Goal: Information Seeking & Learning: Check status

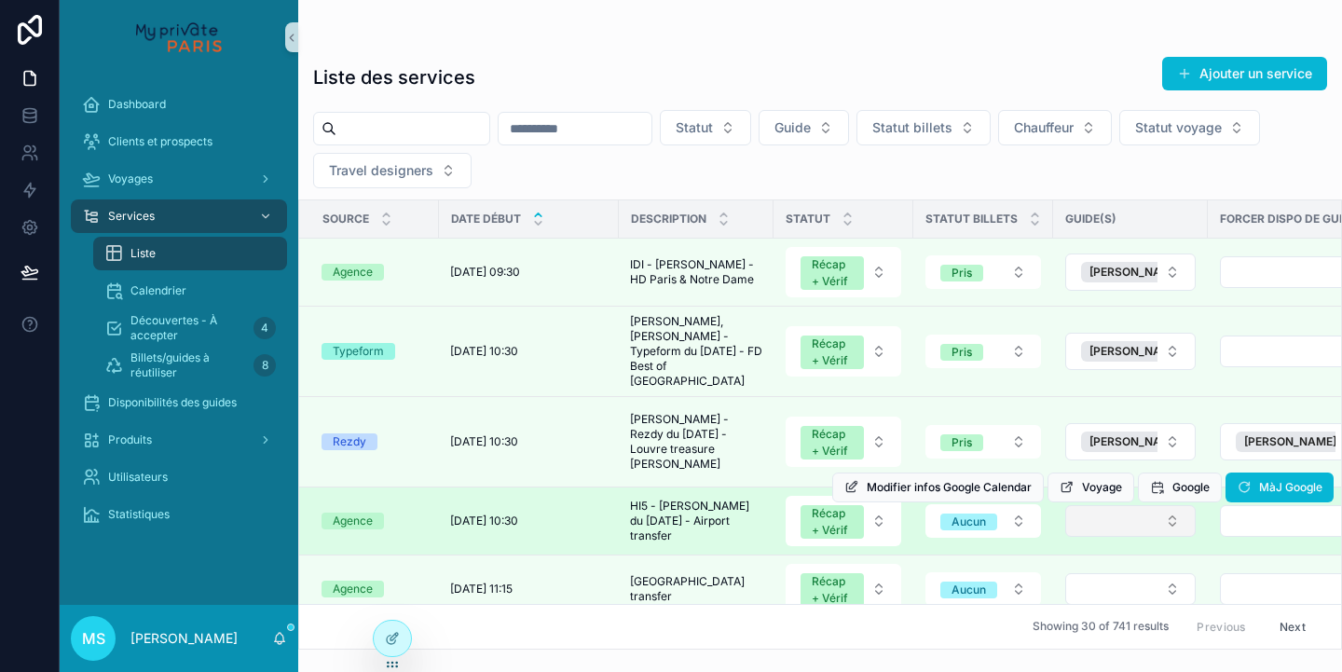
click at [1111, 515] on button "Select Button" at bounding box center [1130, 521] width 130 height 32
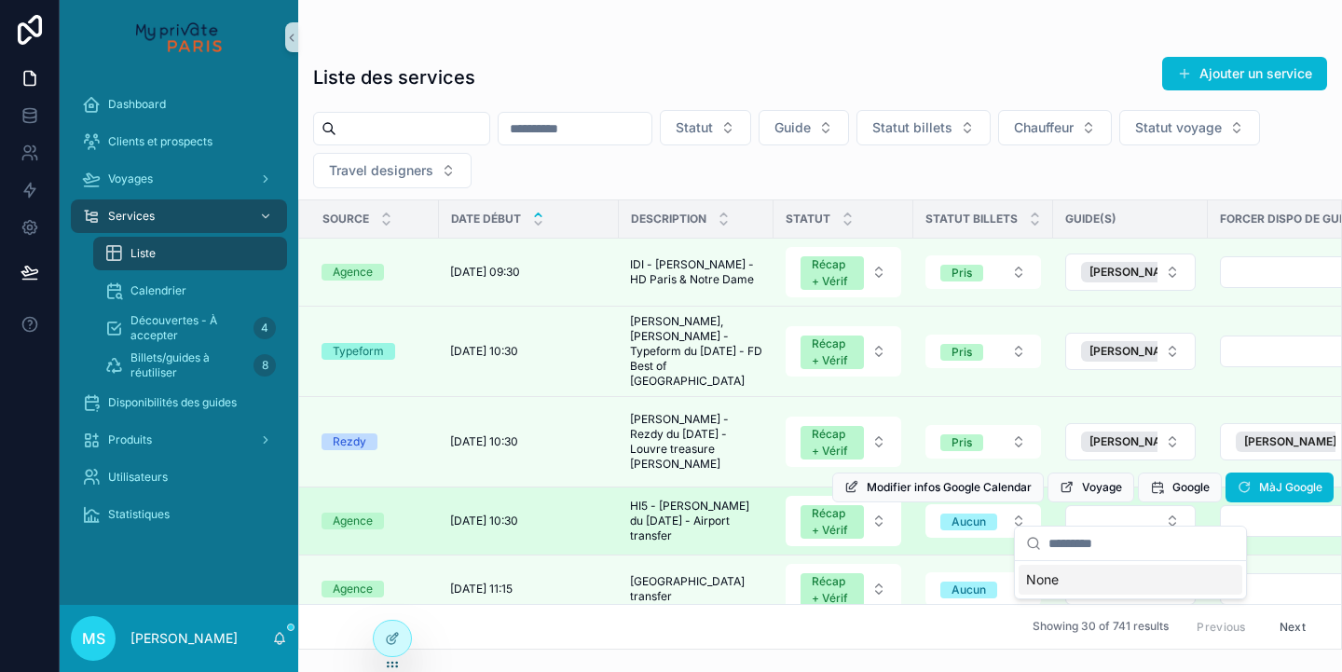
click at [1228, 524] on td "scrollable content" at bounding box center [1297, 521] width 178 height 68
click at [1247, 513] on button "Select Button" at bounding box center [1297, 521] width 154 height 32
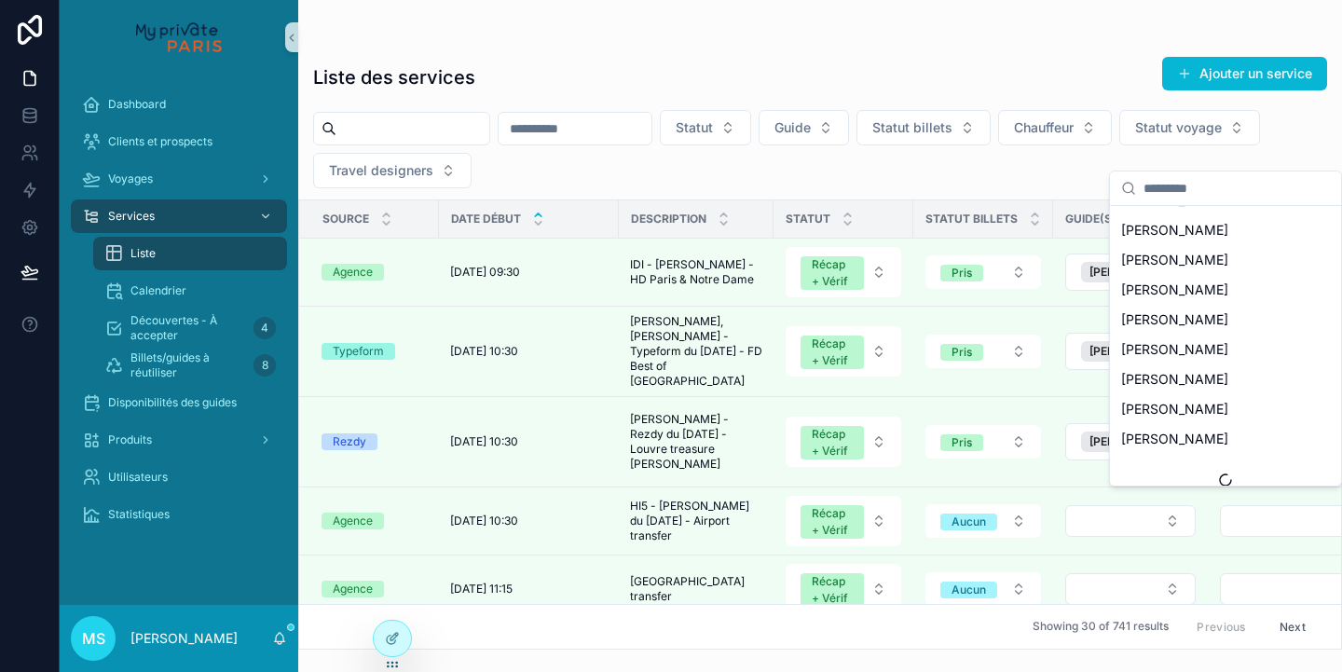
scroll to position [1312, 0]
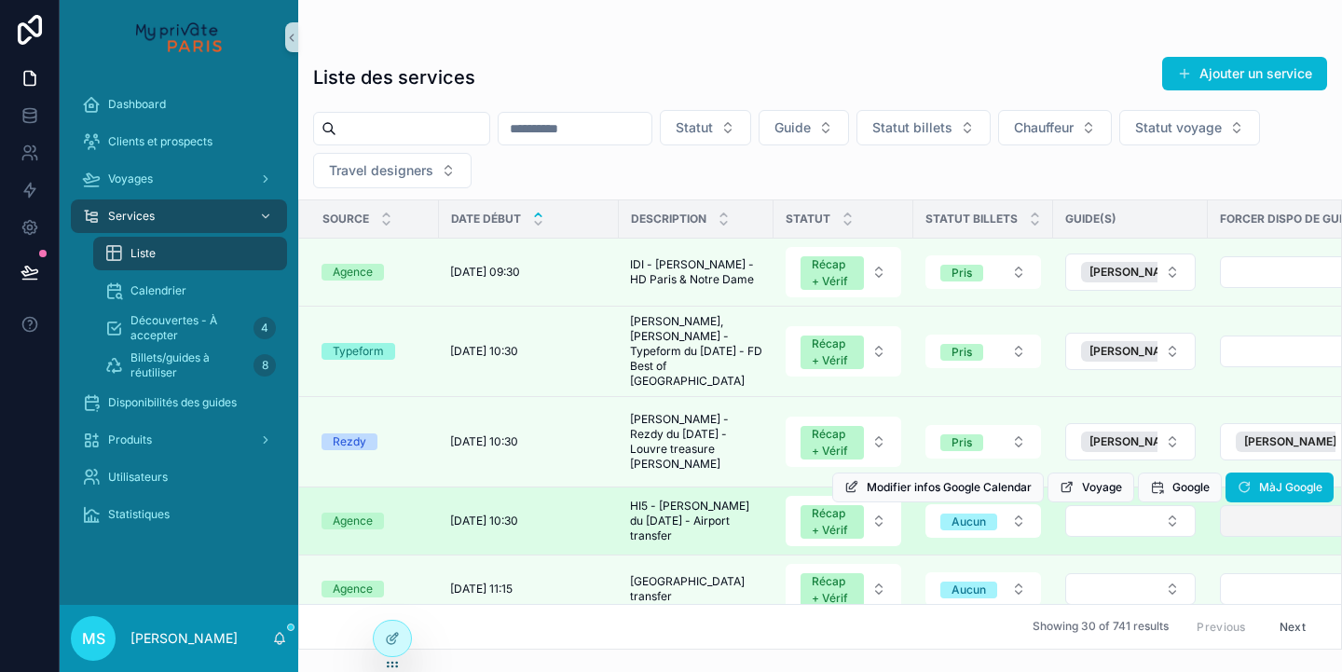
click at [1263, 502] on div "Modifier infos Google Calendar Voyage Google MàJ Google" at bounding box center [1082, 487] width 501 height 67
click at [1260, 511] on button "Select Button" at bounding box center [1297, 521] width 154 height 32
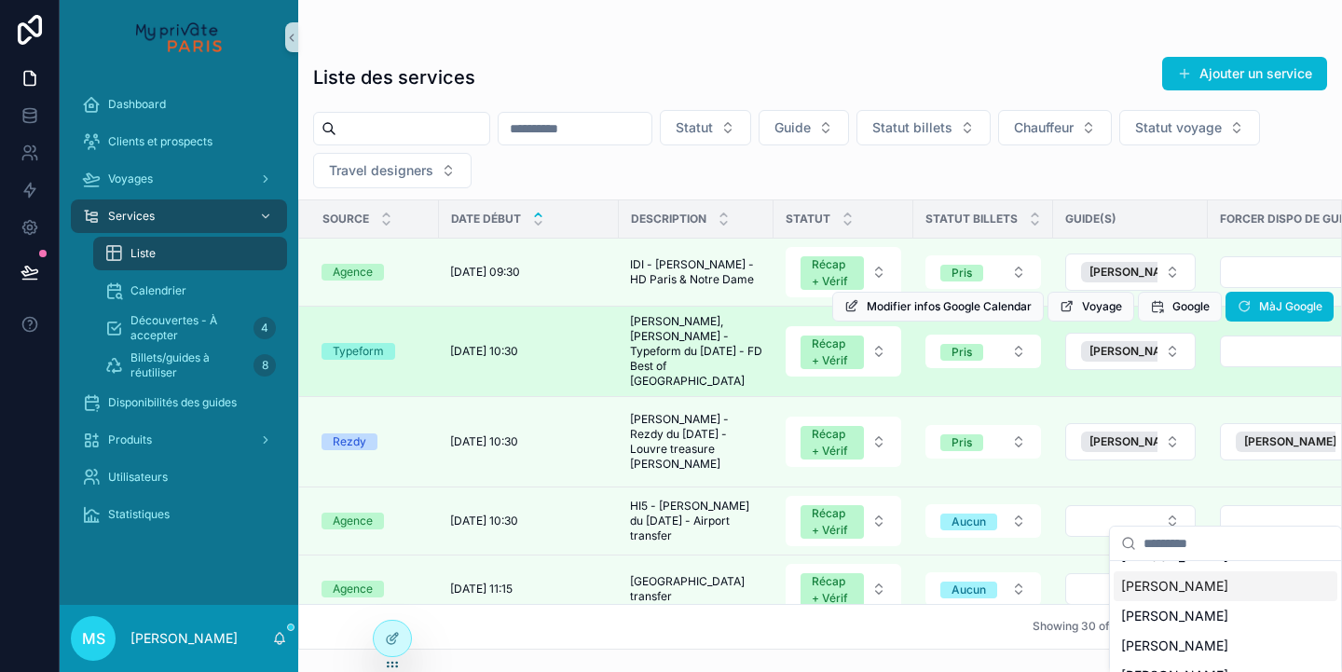
scroll to position [1312, 0]
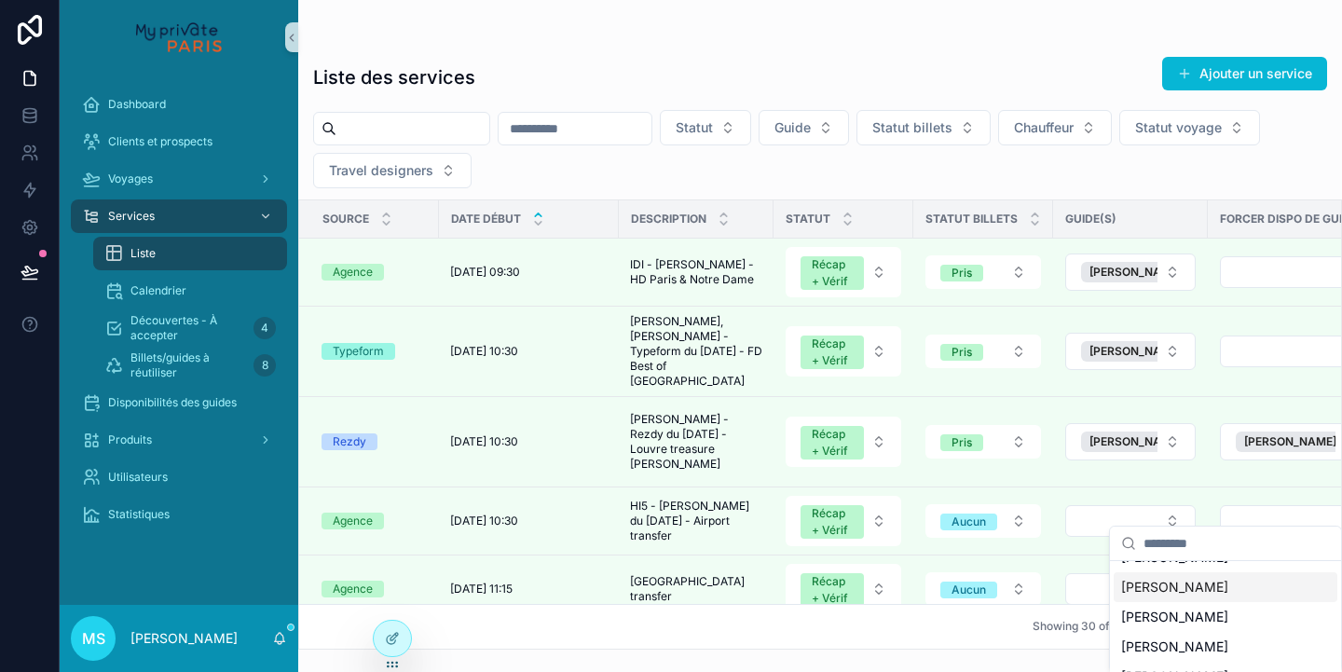
click at [1219, 32] on div "scrollable content" at bounding box center [820, 37] width 1014 height 15
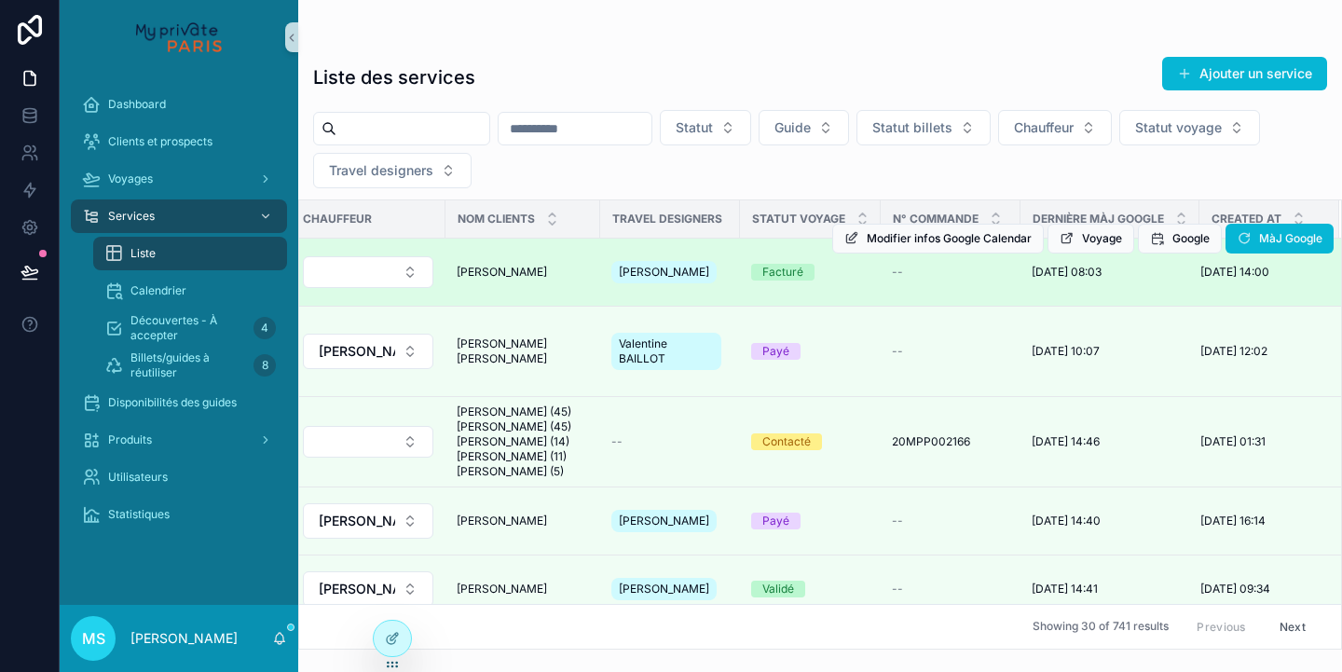
scroll to position [0, 1095]
click at [1093, 235] on span "Voyage" at bounding box center [1102, 238] width 40 height 15
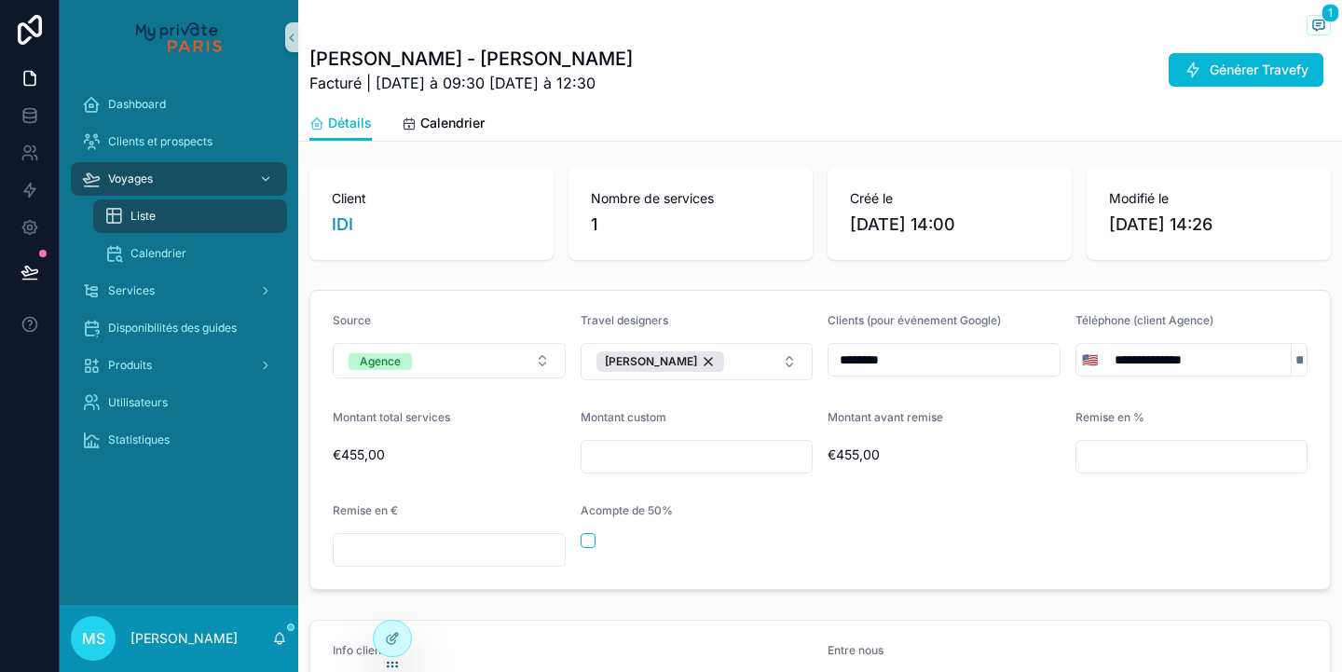
scroll to position [83, 0]
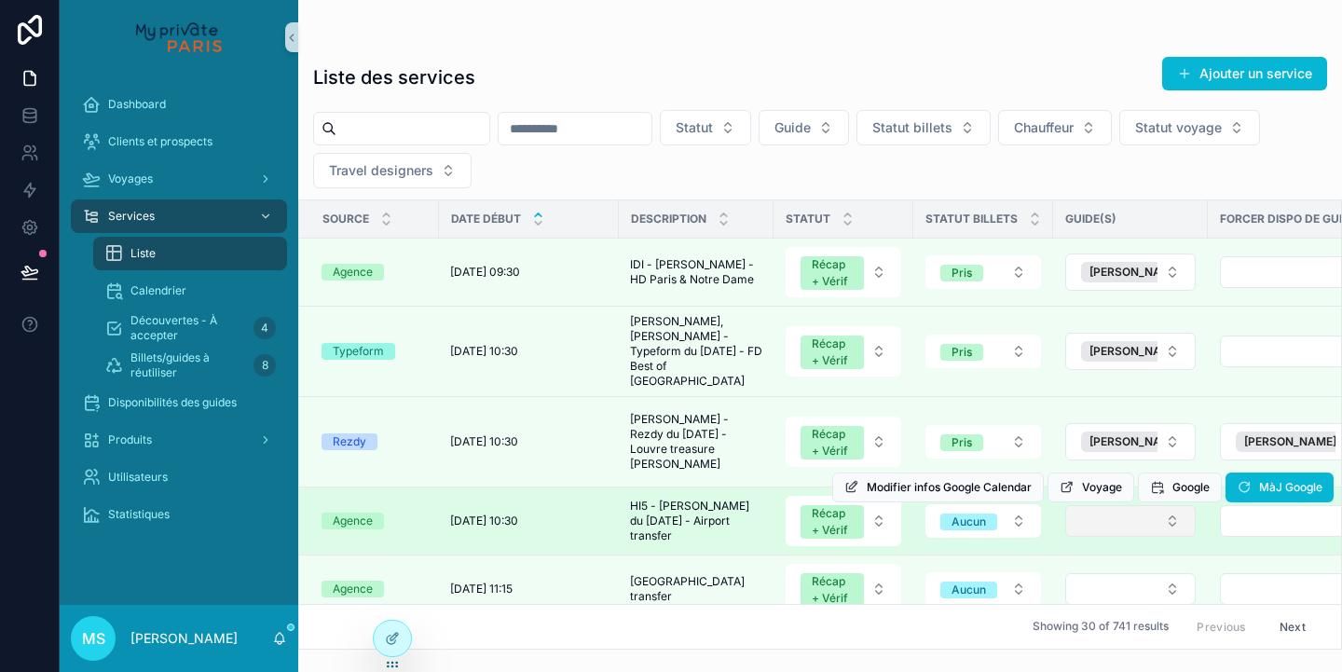
click at [1167, 517] on button "Select Button" at bounding box center [1130, 521] width 130 height 32
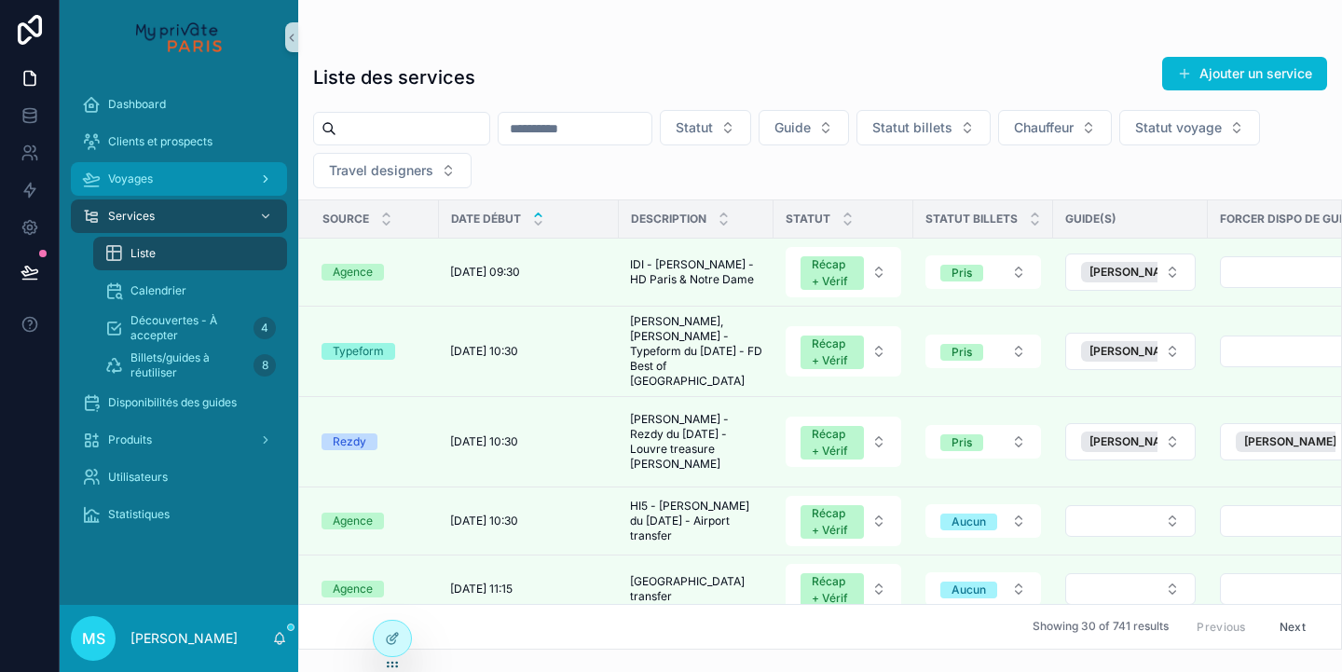
click at [196, 180] on div "Voyages" at bounding box center [179, 179] width 194 height 30
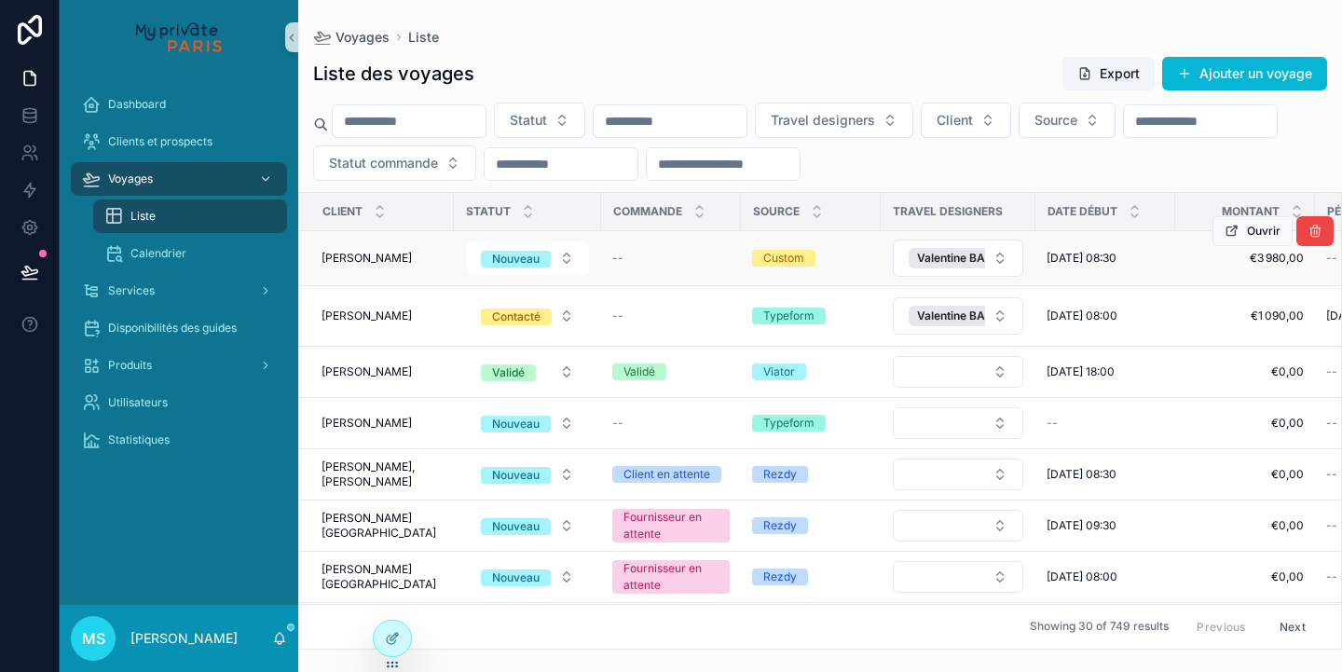
click at [641, 255] on div "--" at bounding box center [670, 258] width 117 height 15
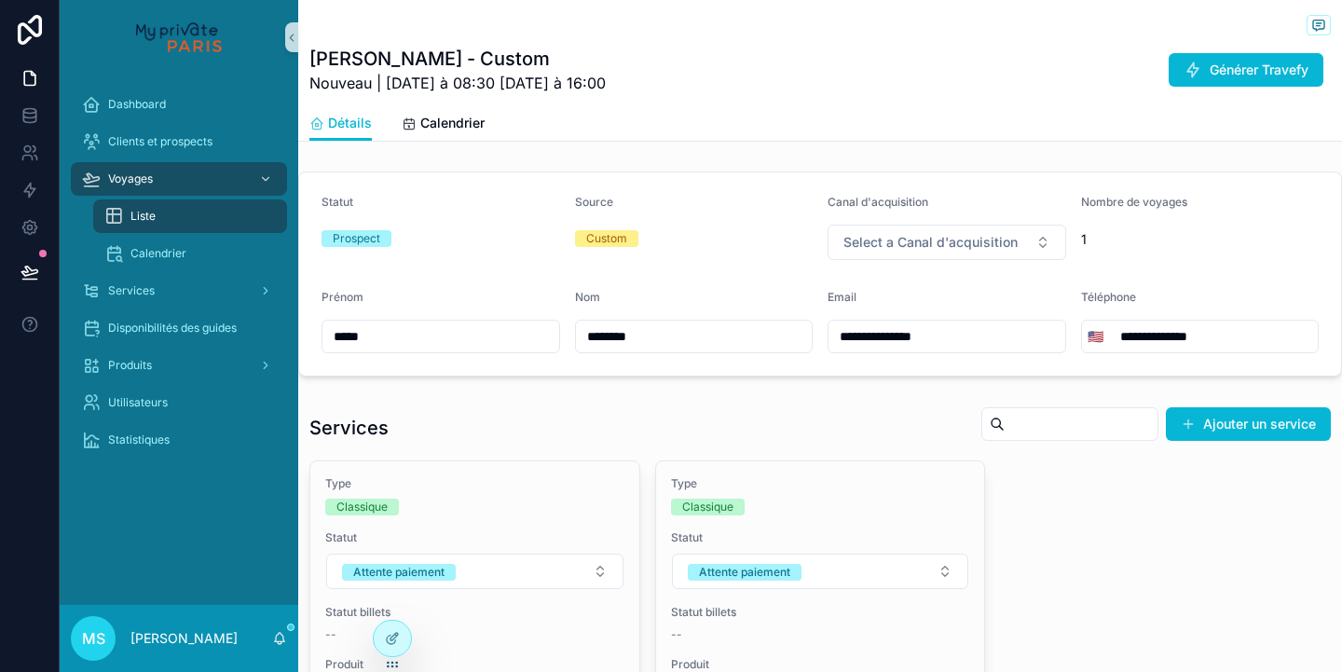
scroll to position [731, 0]
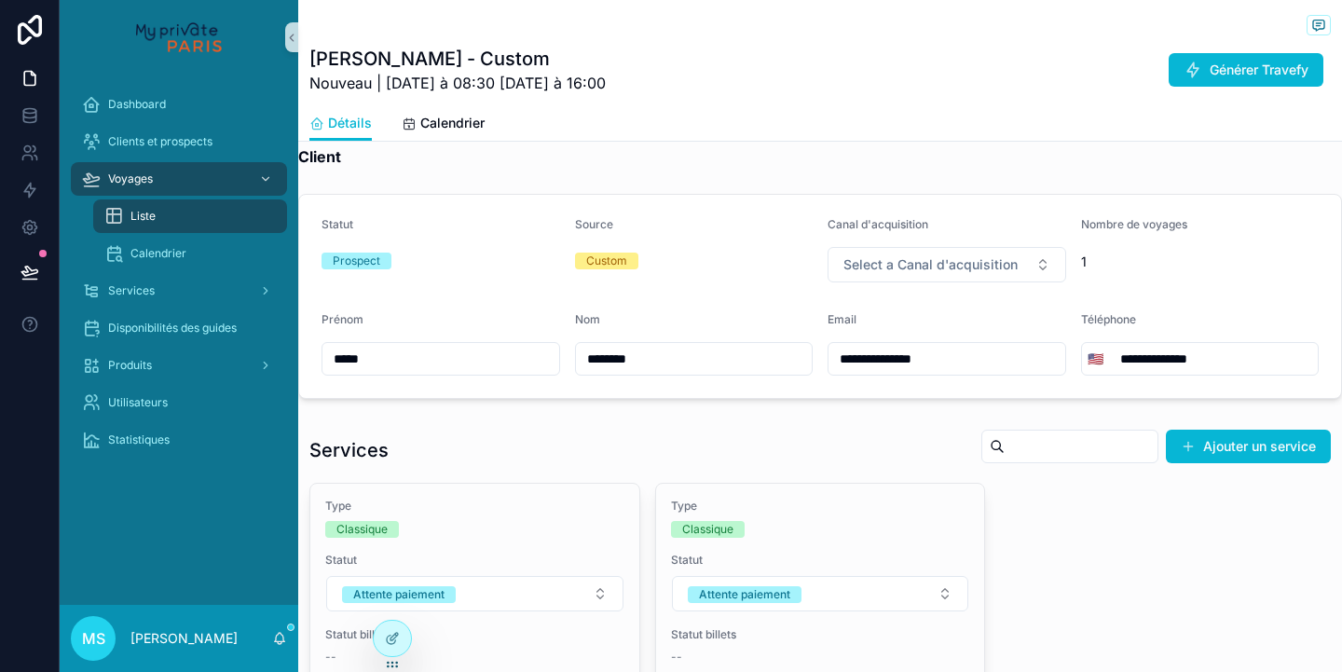
click at [206, 224] on div "Liste" at bounding box center [189, 216] width 171 height 30
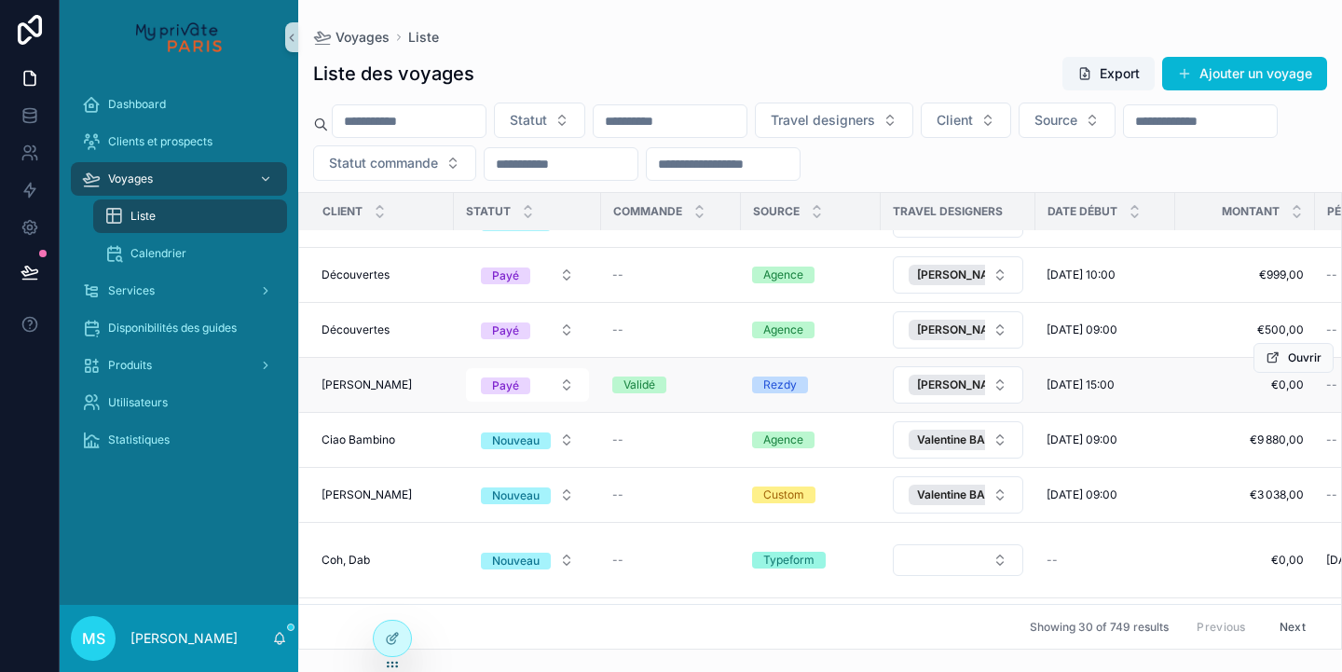
click at [420, 384] on div "[PERSON_NAME] [PERSON_NAME]" at bounding box center [381, 384] width 121 height 15
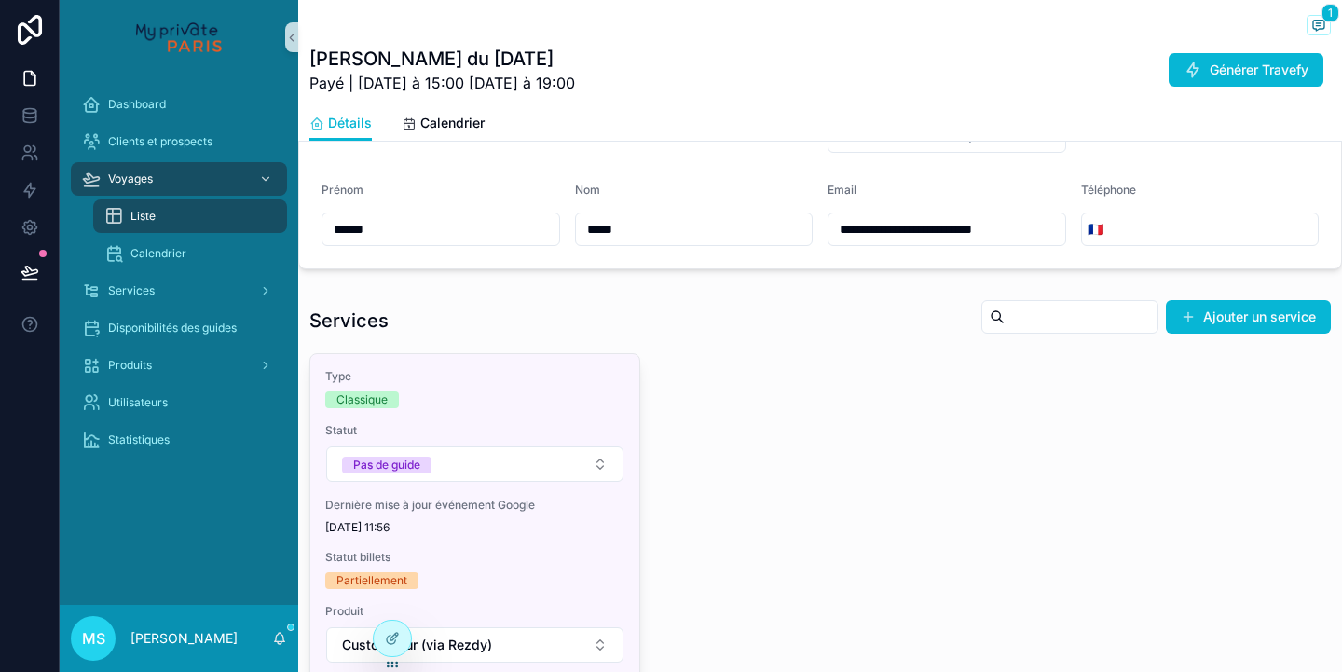
scroll to position [1304, 0]
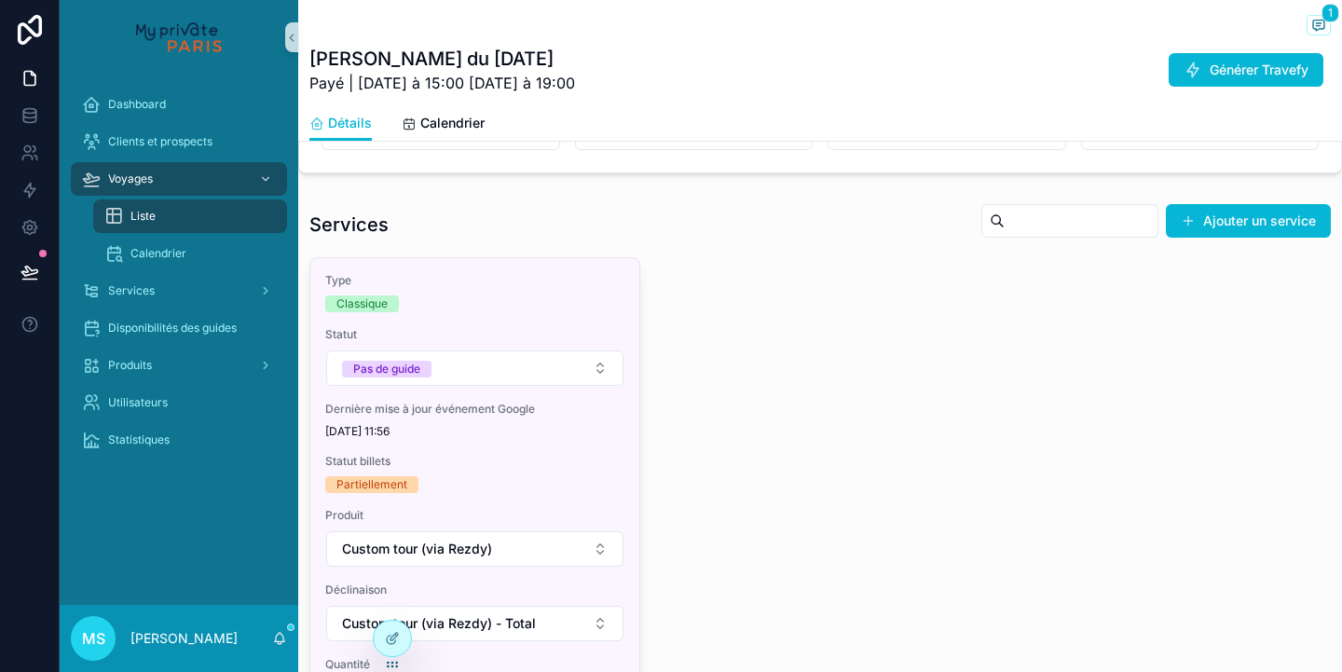
click at [187, 214] on div "Liste" at bounding box center [189, 216] width 171 height 30
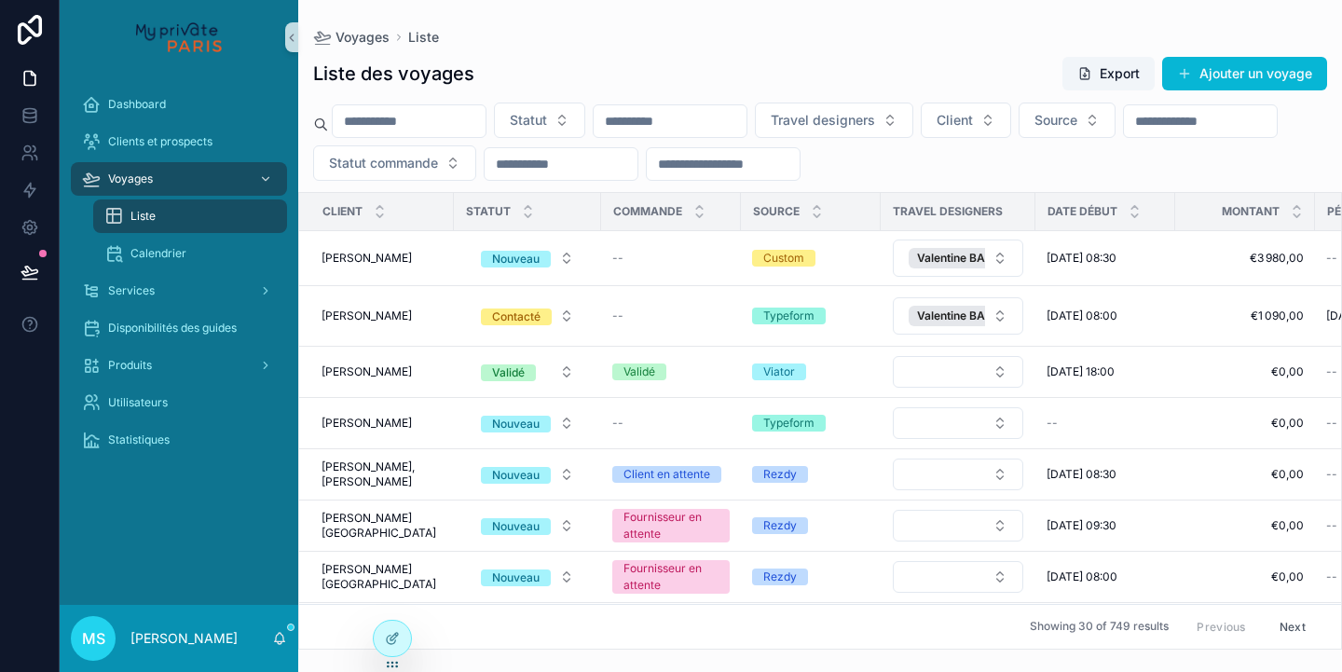
scroll to position [323, 0]
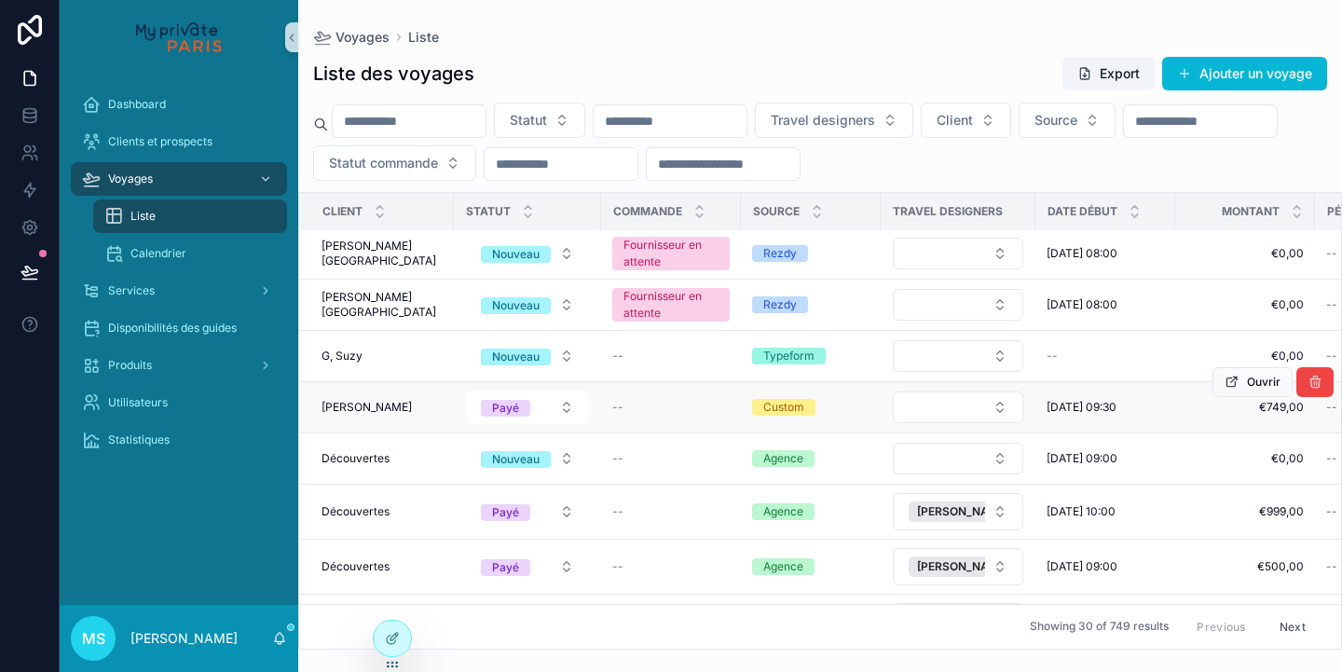
click at [700, 404] on div "--" at bounding box center [670, 407] width 117 height 15
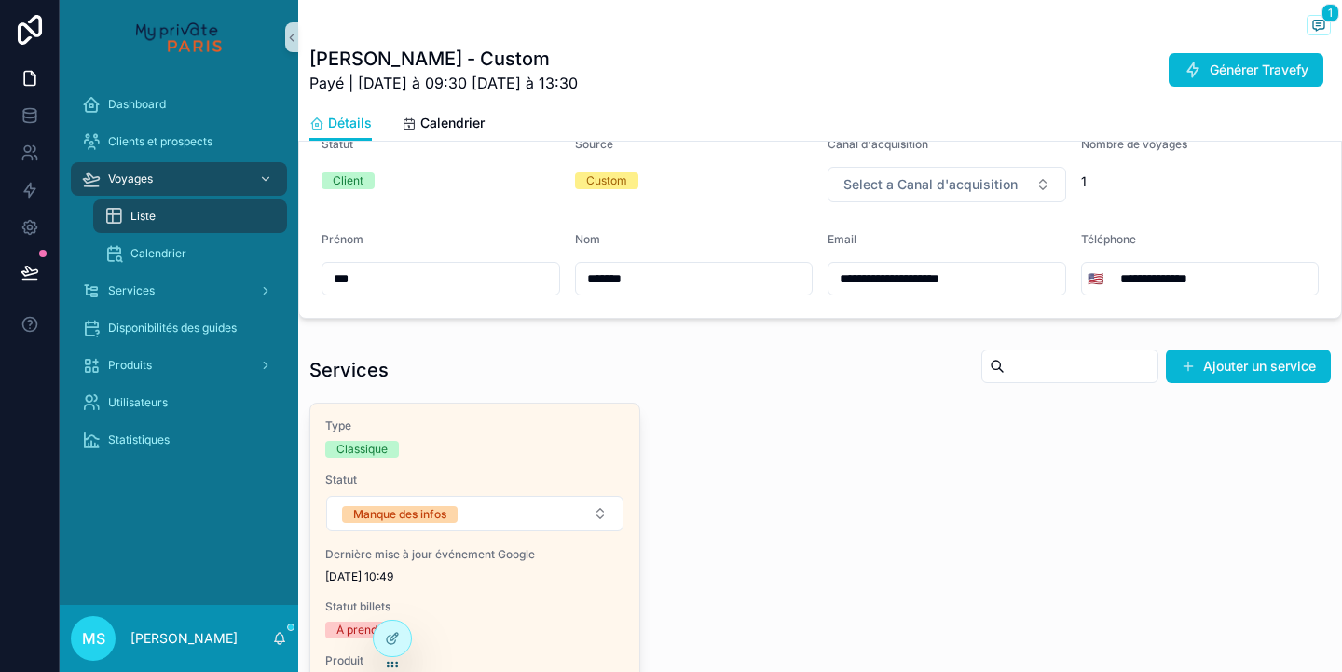
scroll to position [881, 0]
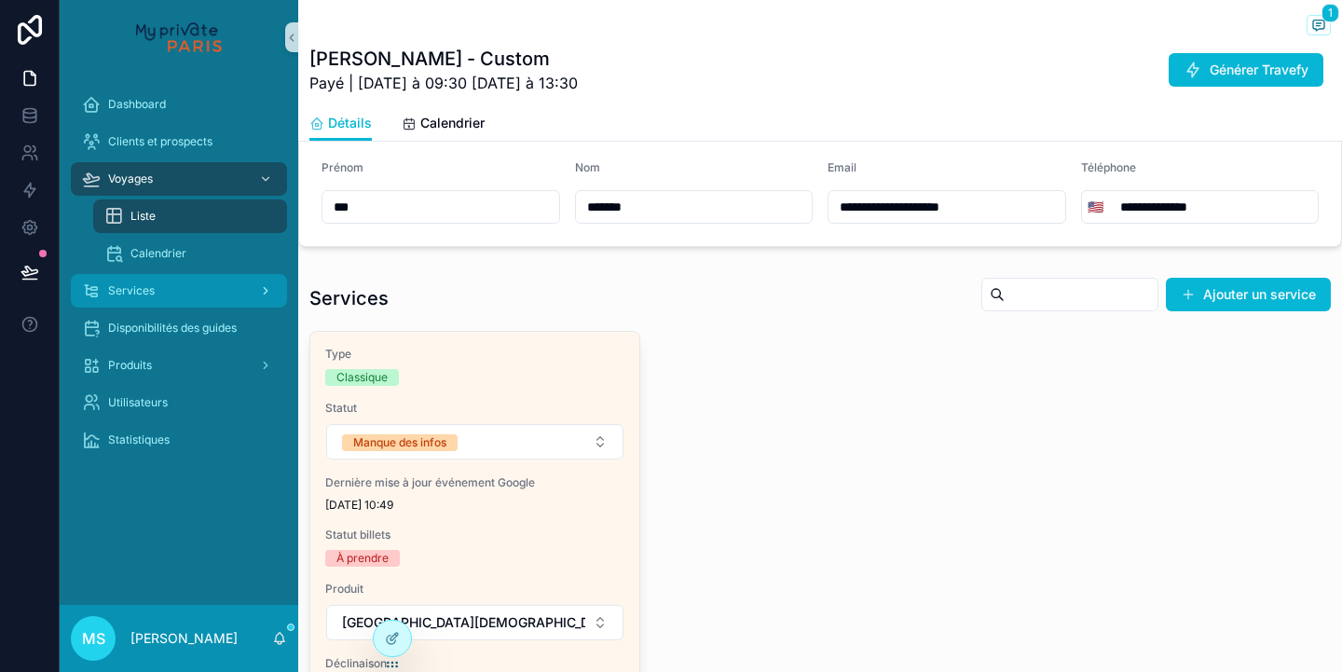
click at [182, 283] on div "Services" at bounding box center [179, 291] width 194 height 30
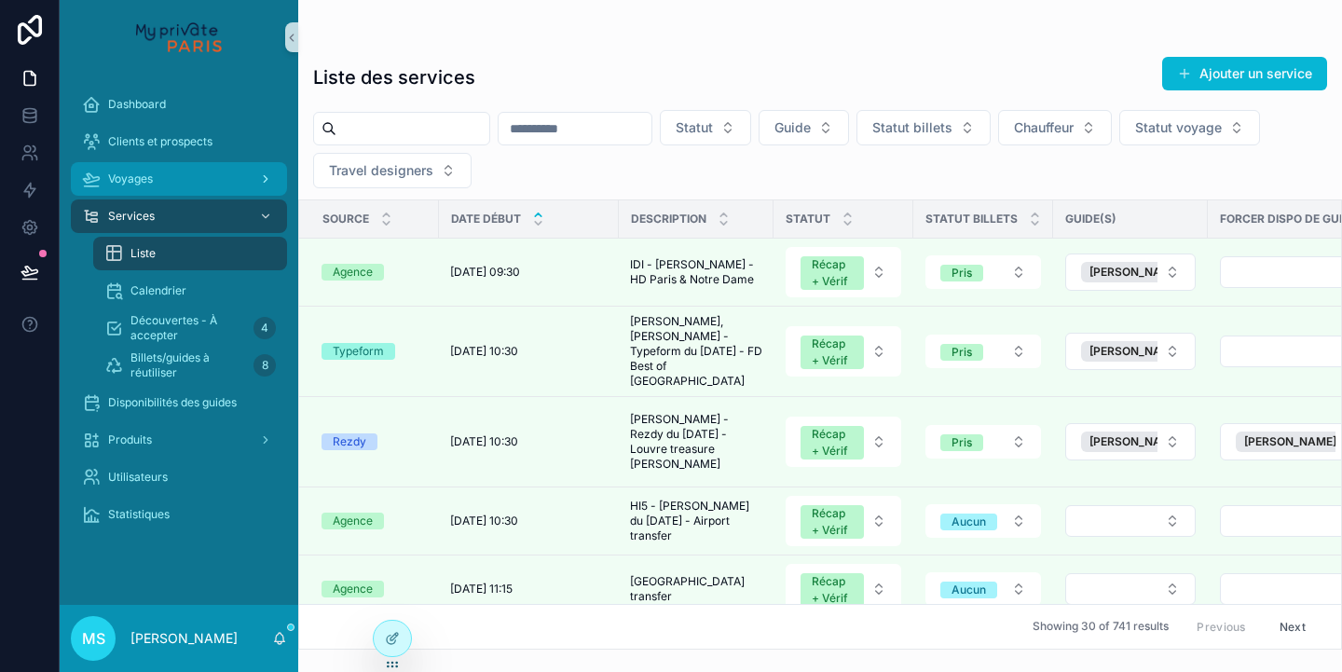
click at [180, 179] on div "Voyages" at bounding box center [179, 179] width 194 height 30
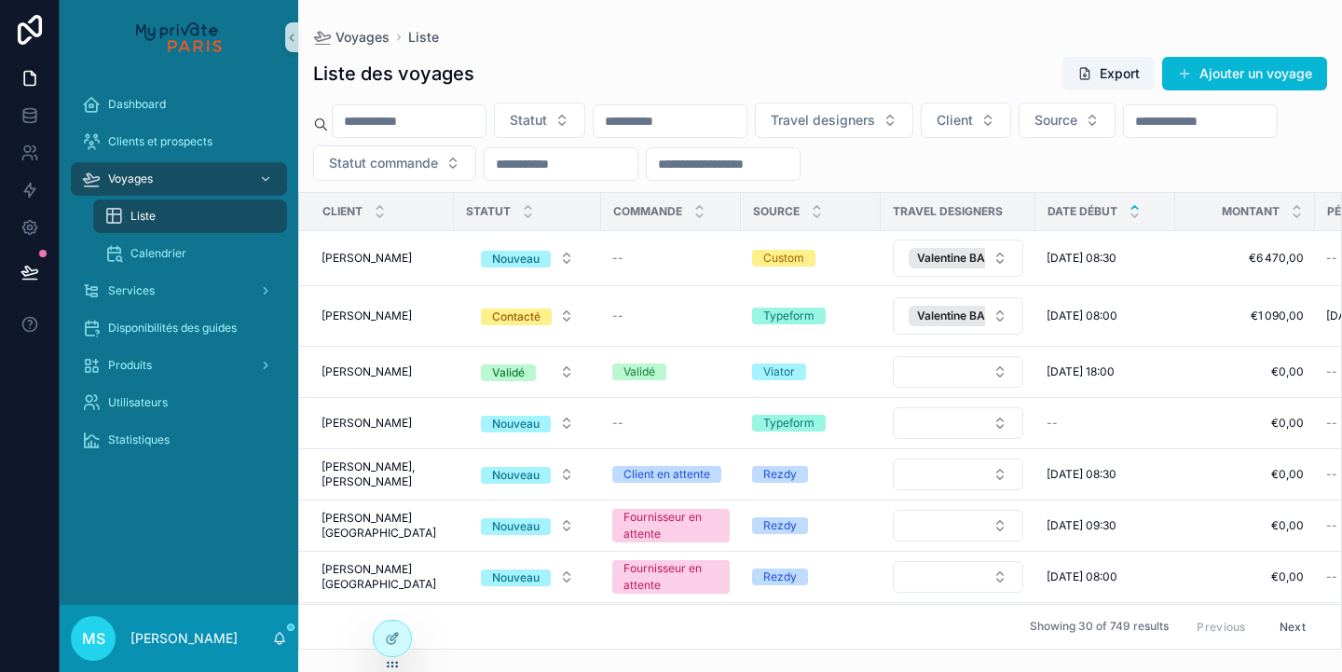
click at [1128, 212] on div "scrollable content" at bounding box center [1134, 211] width 12 height 21
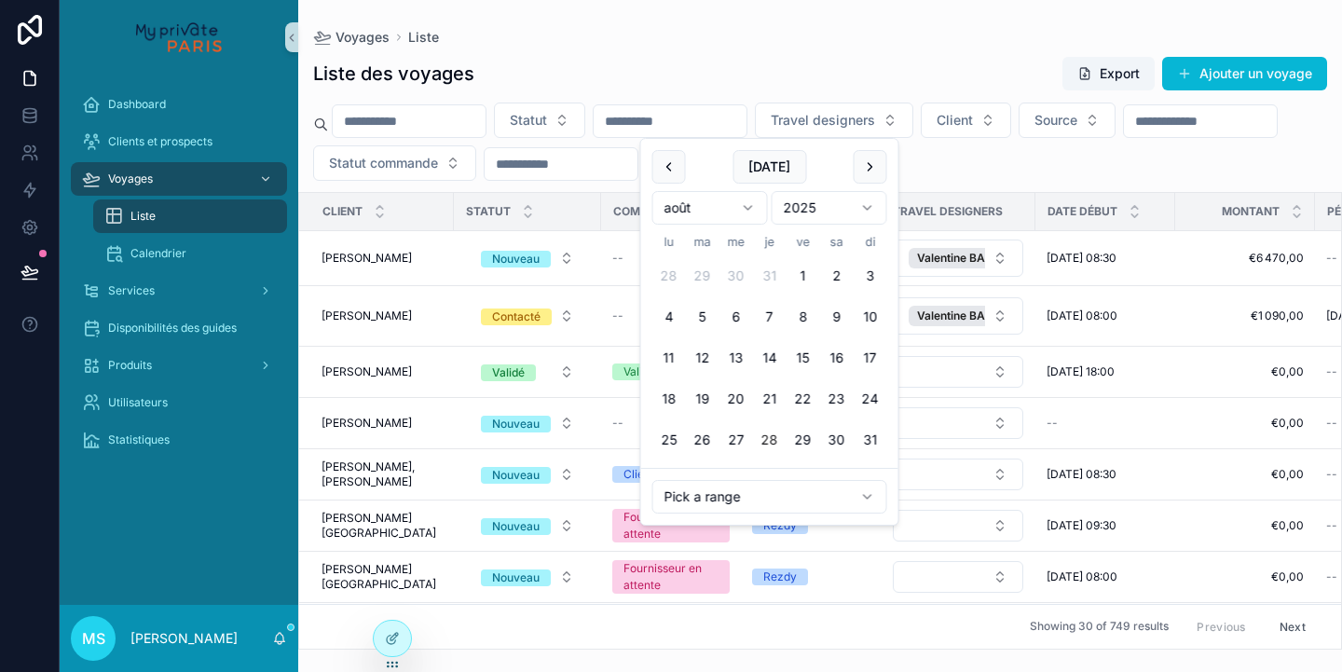
click at [746, 122] on input "scrollable content" at bounding box center [670, 121] width 153 height 26
click at [869, 440] on button "31" at bounding box center [871, 440] width 34 height 34
type input "**********"
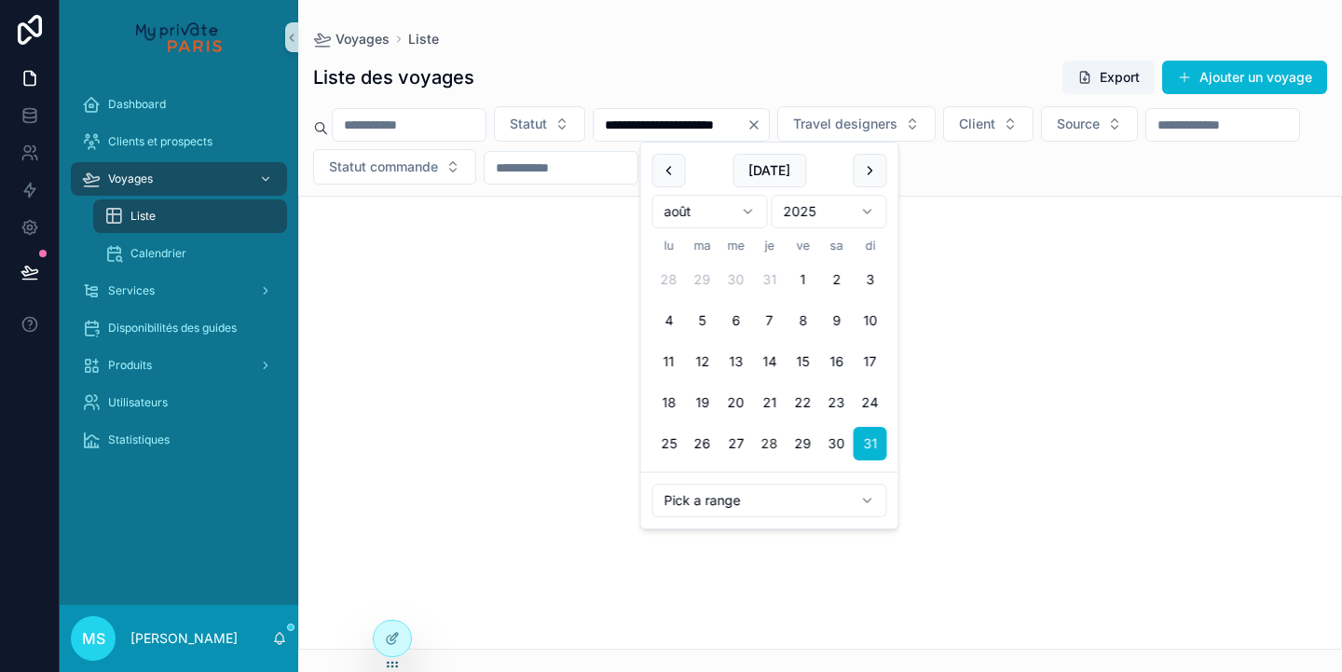
click at [920, 66] on div "Liste des voyages Export Ajouter un voyage" at bounding box center [820, 77] width 1014 height 35
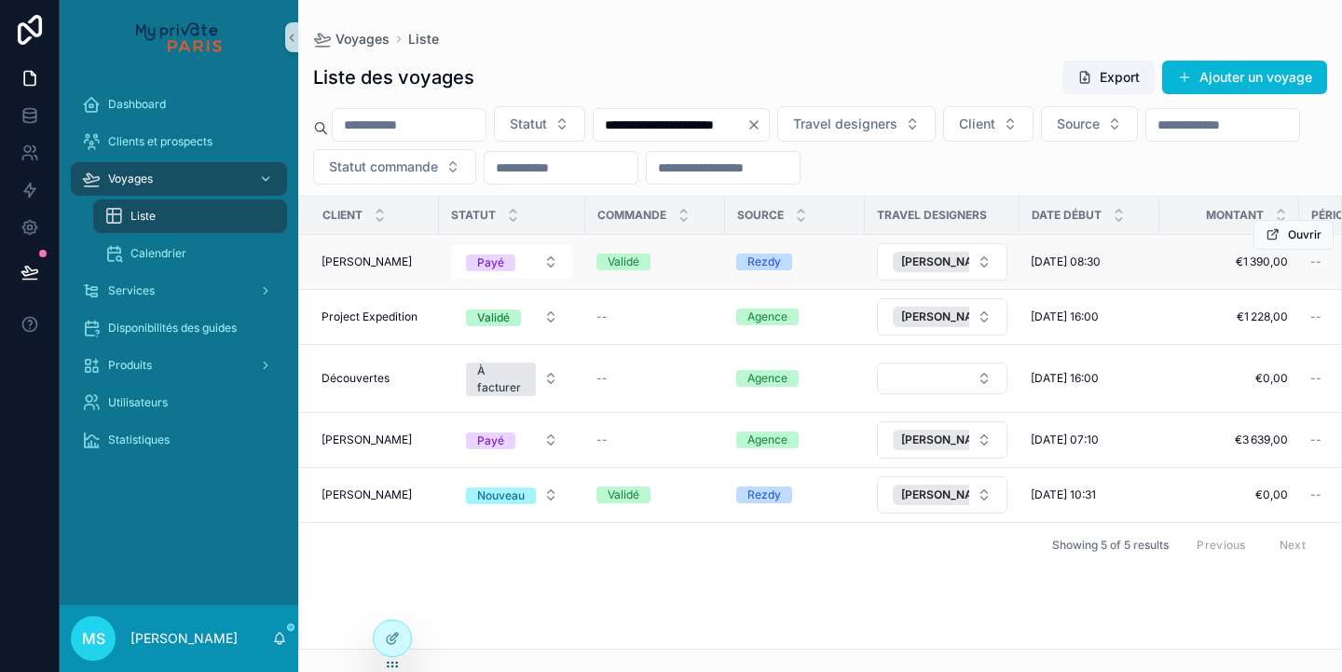
click at [695, 258] on div "Validé" at bounding box center [654, 261] width 117 height 17
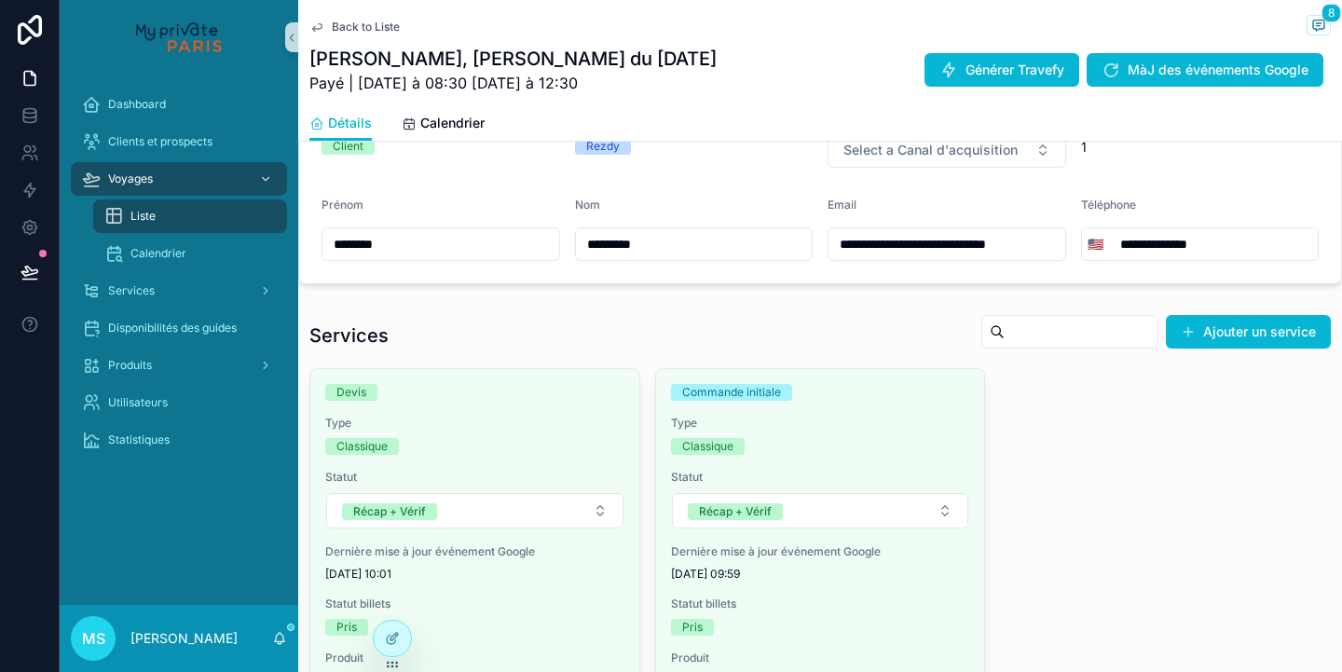
scroll to position [869, 0]
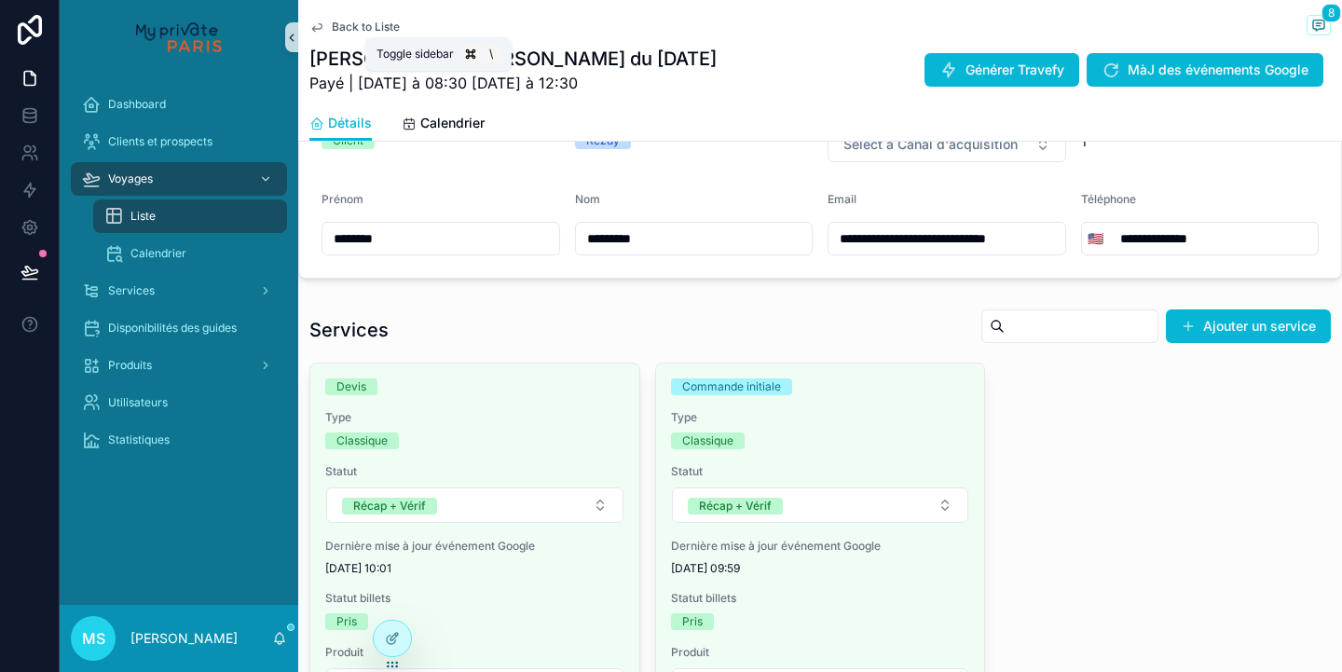
click at [292, 37] on icon "scrollable content" at bounding box center [291, 38] width 13 height 14
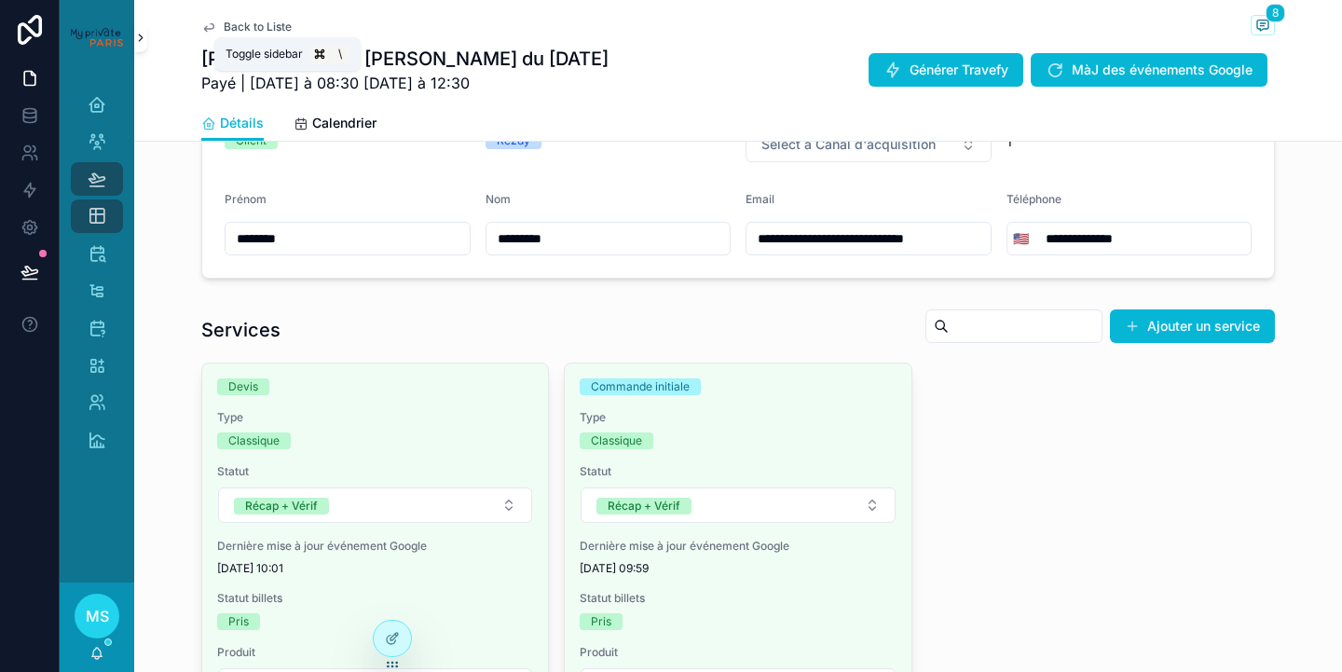
click at [140, 44] on icon "scrollable content" at bounding box center [140, 38] width 13 height 14
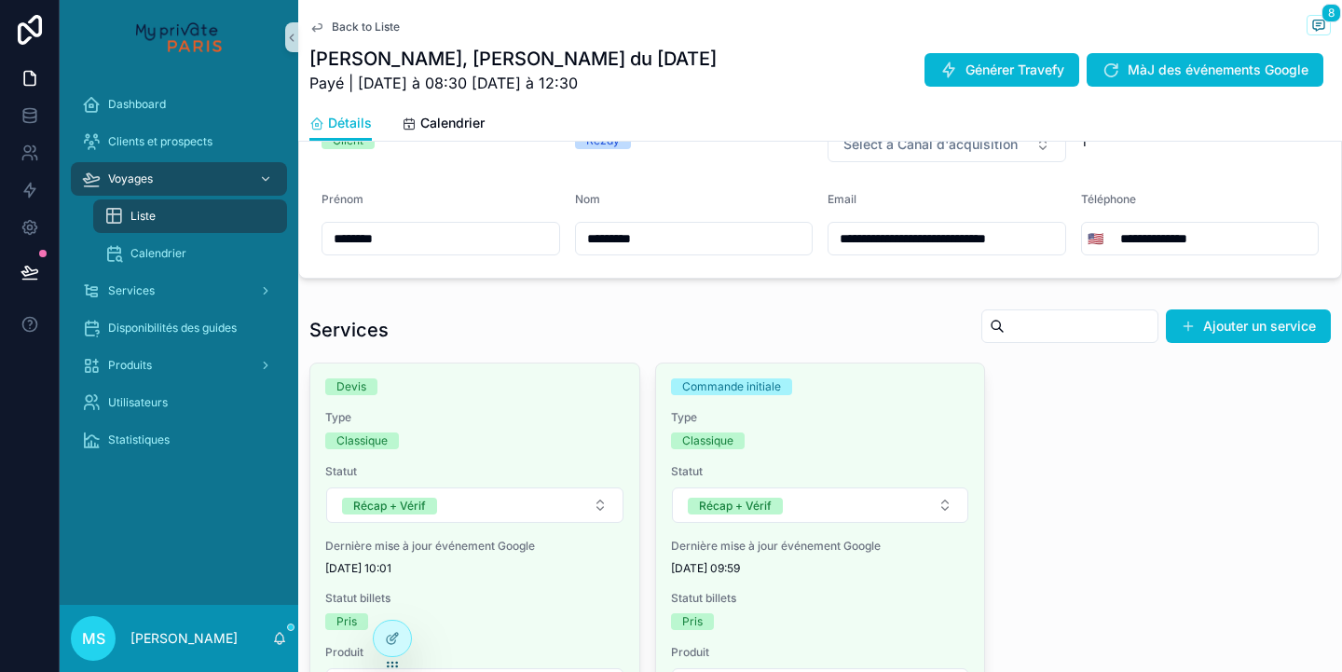
click at [358, 28] on span "Back to Liste" at bounding box center [366, 27] width 68 height 15
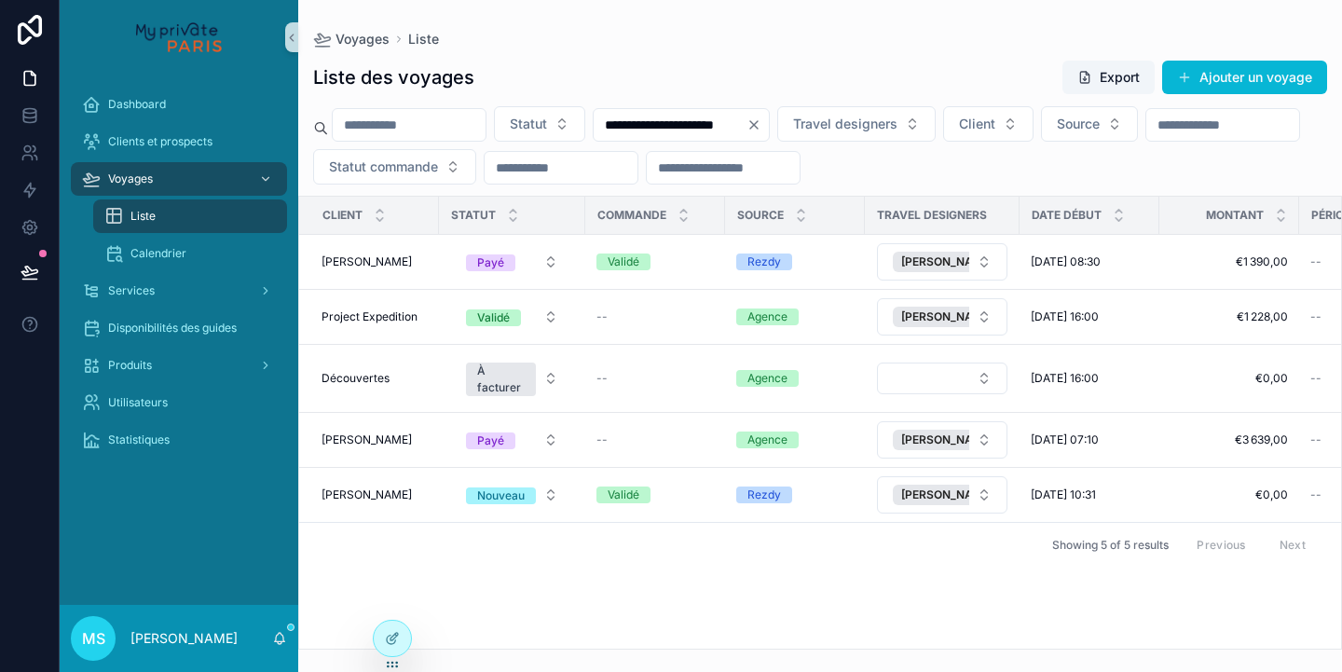
click at [422, 125] on input "scrollable content" at bounding box center [409, 125] width 153 height 26
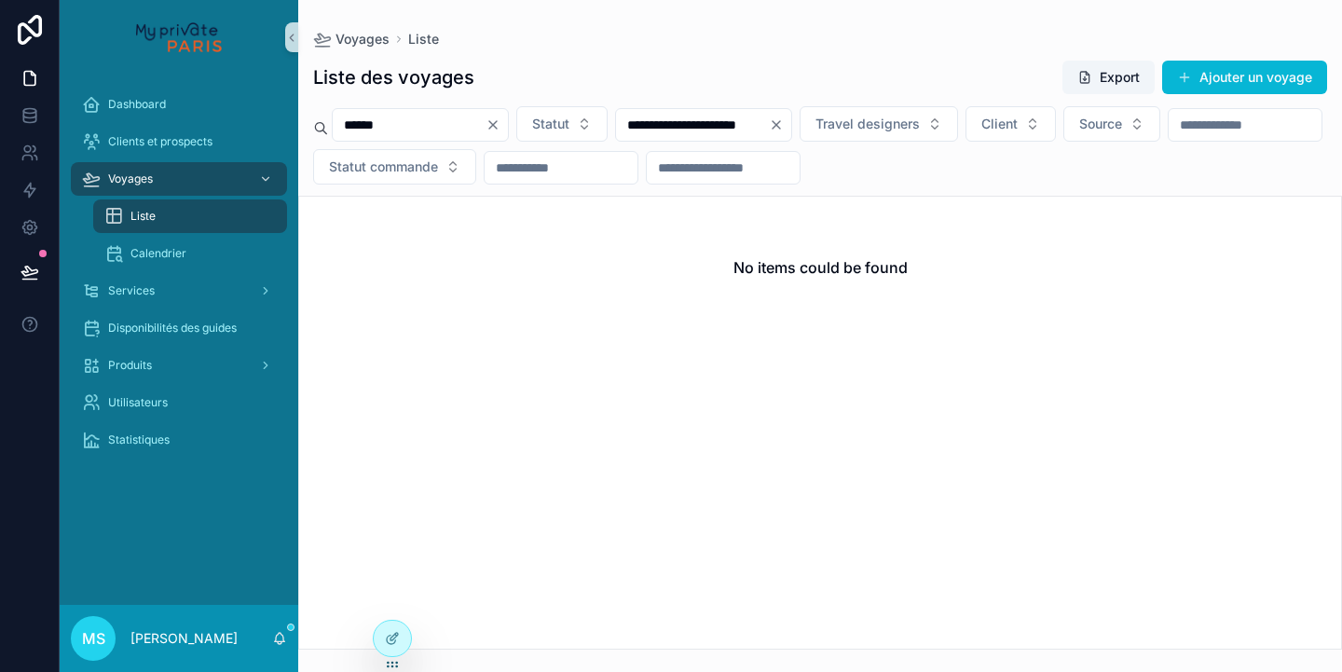
type input "******"
click at [780, 124] on icon "Clear" at bounding box center [776, 124] width 7 height 7
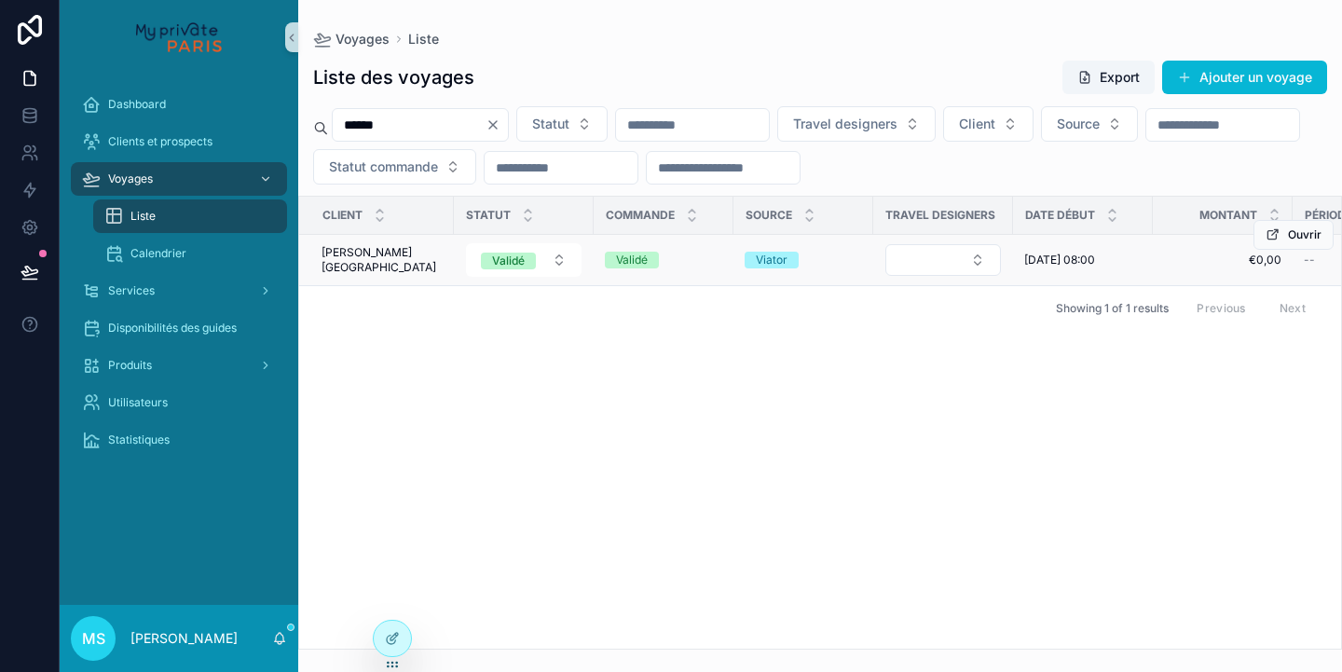
click at [454, 267] on td "Validé" at bounding box center [524, 260] width 140 height 51
click at [415, 265] on div "[PERSON_NAME][GEOGRAPHIC_DATA][PERSON_NAME][GEOGRAPHIC_DATA]" at bounding box center [381, 260] width 121 height 30
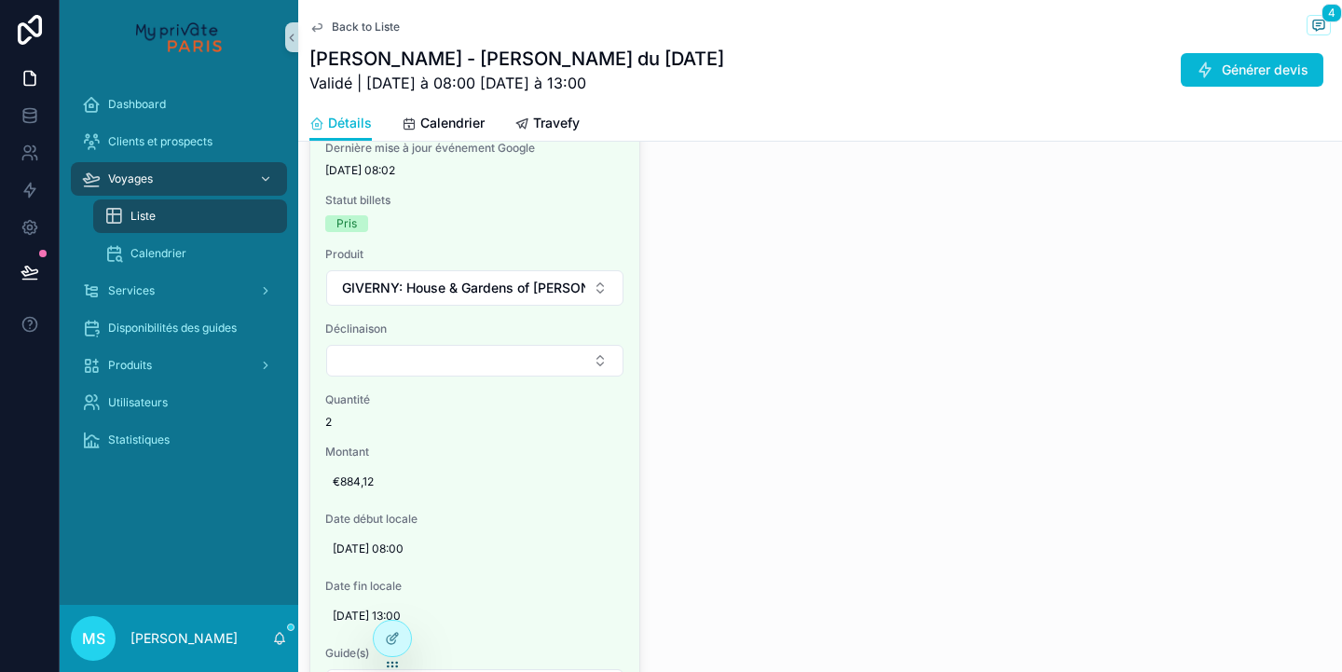
scroll to position [1423, 0]
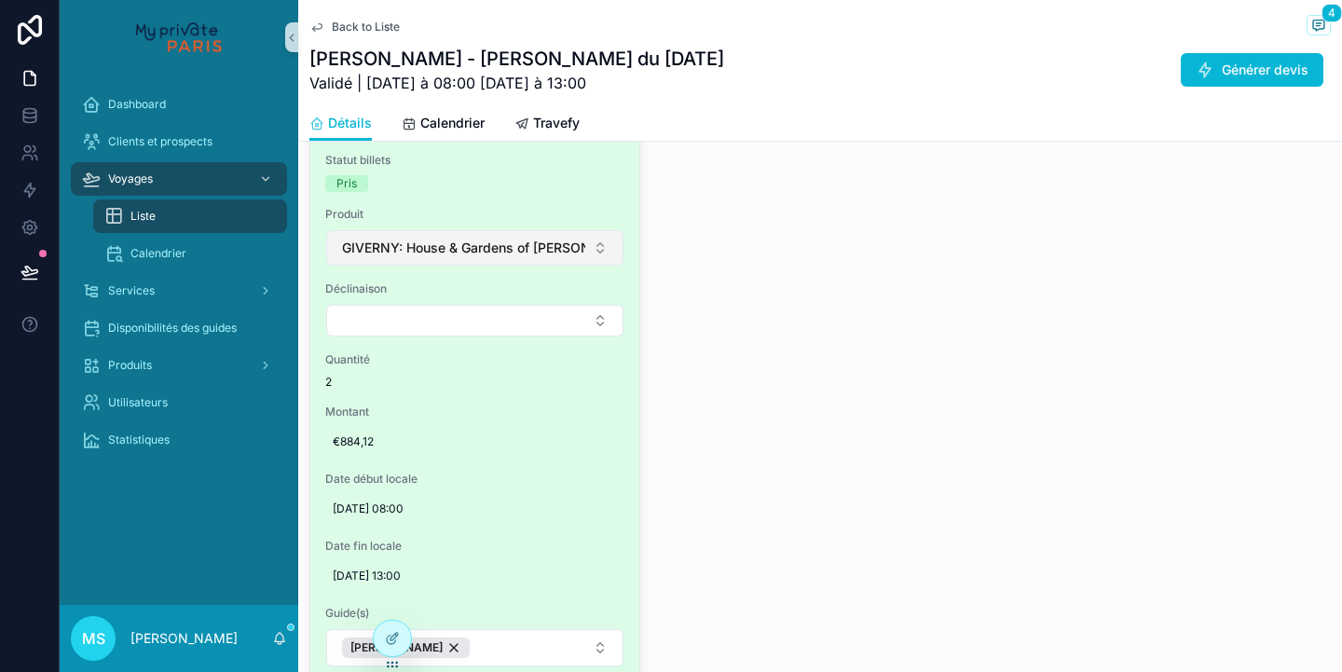
click at [583, 266] on button "GIVERNY: House & Gardens of [PERSON_NAME]" at bounding box center [474, 247] width 297 height 35
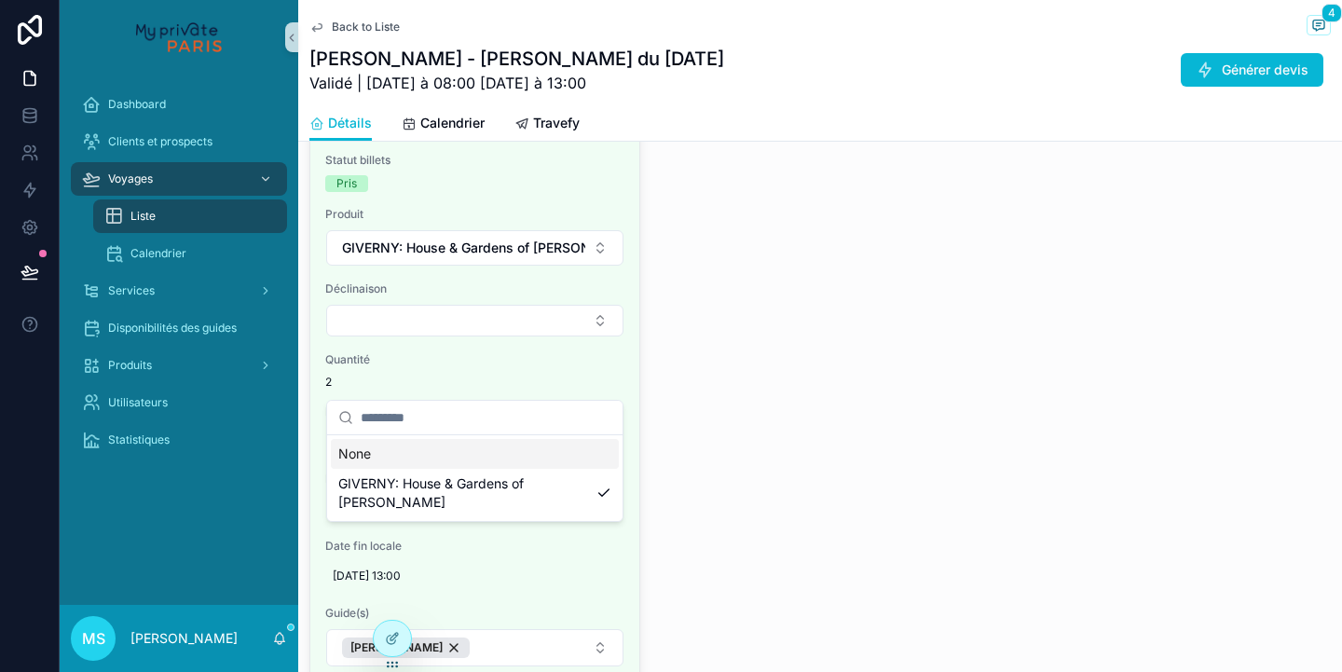
click at [766, 383] on div "Type Classique Statut Récap + Vérif Dernière mise à jour événement Google [DATE…" at bounding box center [819, 484] width 1021 height 1057
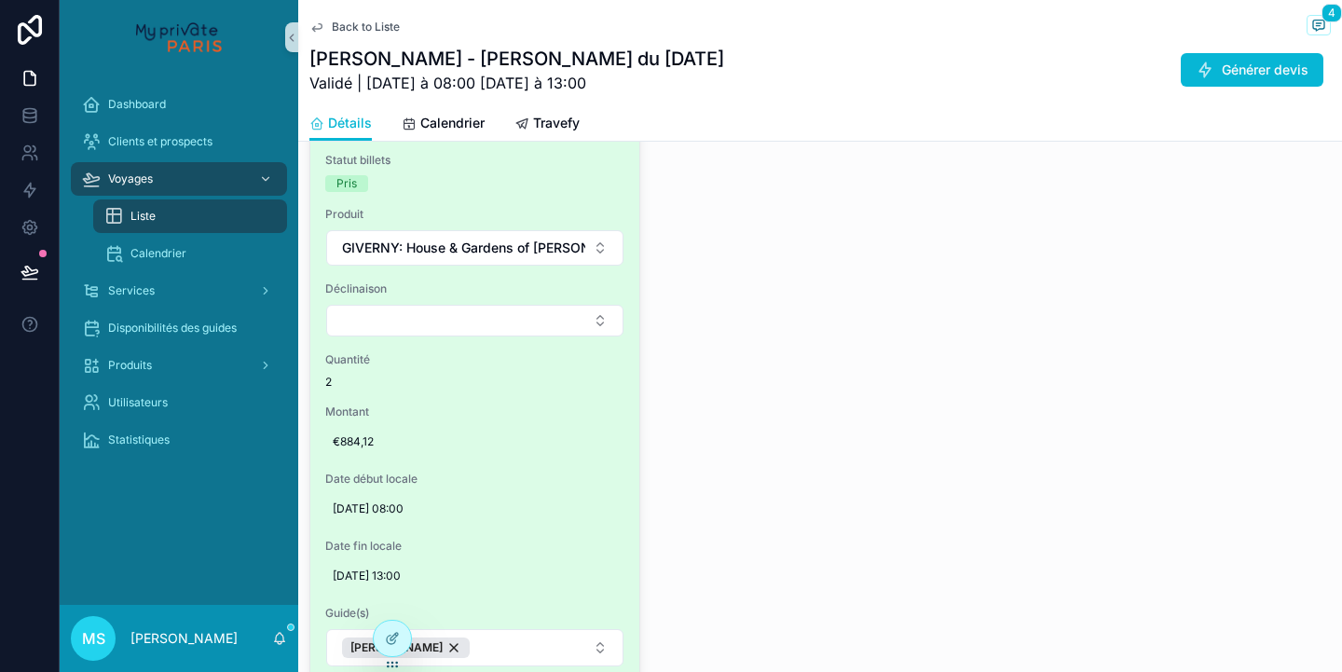
click at [527, 476] on div "Type Classique Statut Récap + Vérif Dernière mise à jour événement Google [DATE…" at bounding box center [474, 484] width 329 height 1055
click at [531, 336] on button "Select Button" at bounding box center [474, 321] width 297 height 32
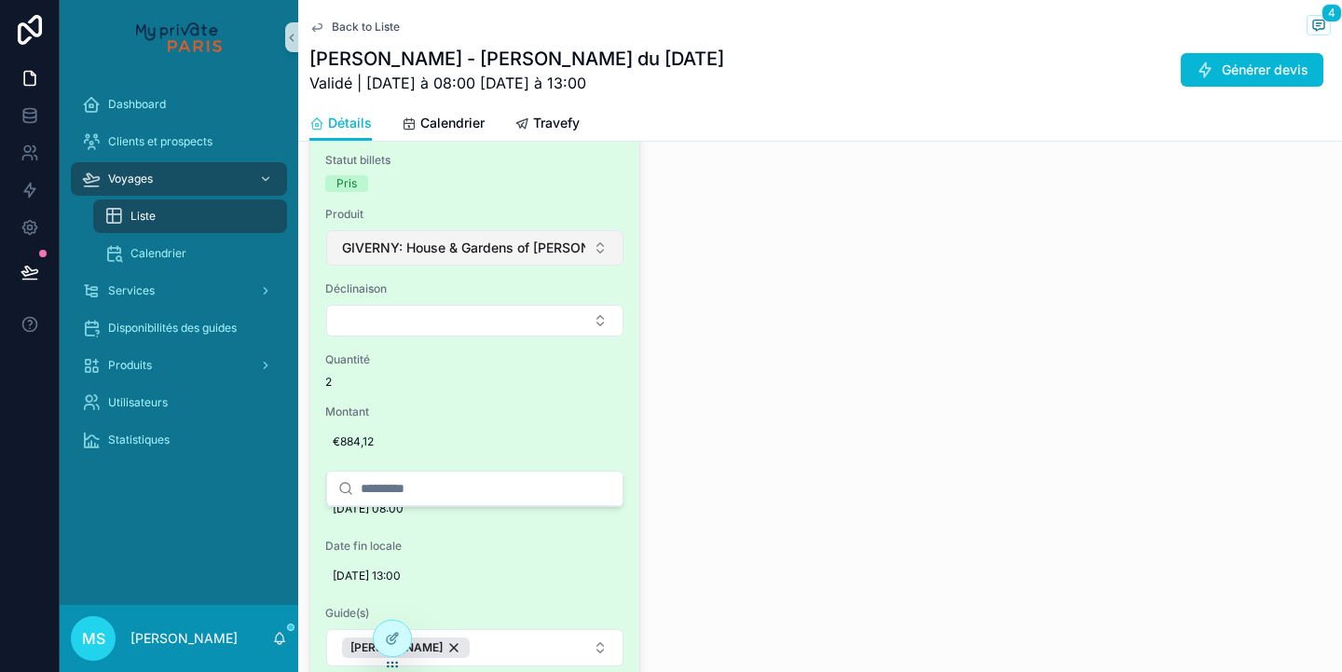
click at [535, 257] on span "GIVERNY: House & Gardens of [PERSON_NAME]" at bounding box center [463, 248] width 243 height 19
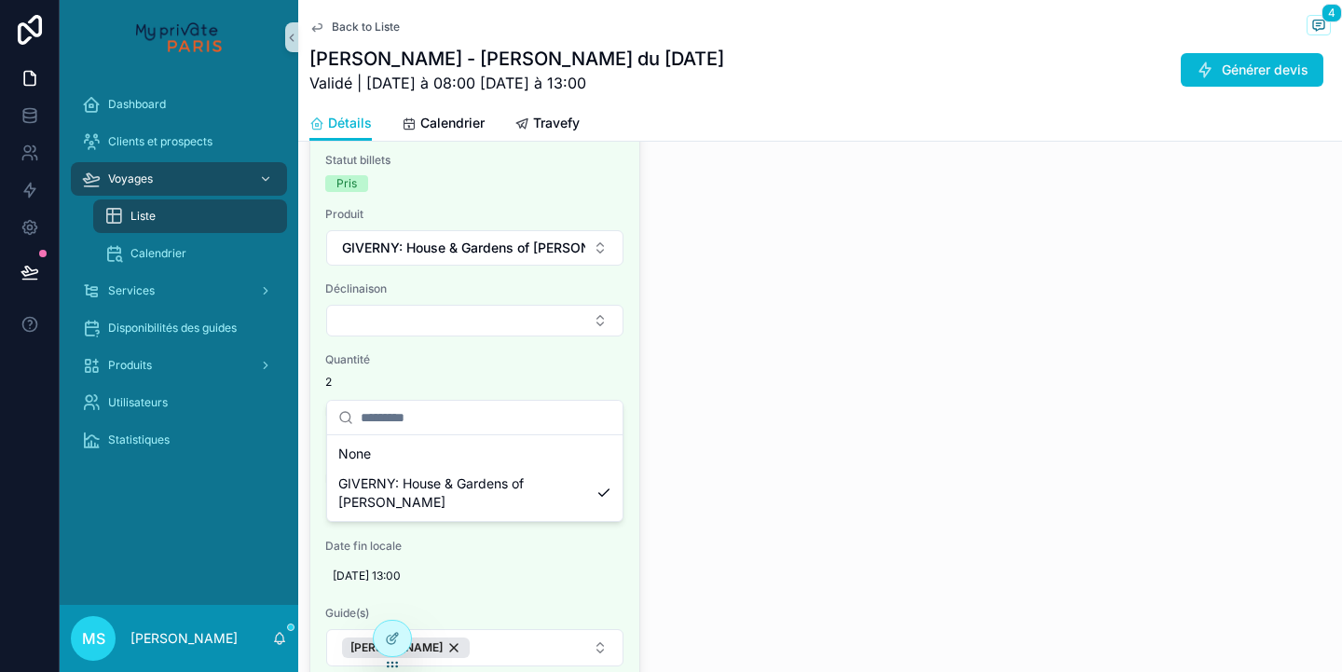
scroll to position [0, 0]
click at [891, 401] on div "Type Classique Statut Récap + Vérif Dernière mise à jour événement Google [DATE…" at bounding box center [819, 484] width 1021 height 1057
